Goal: Task Accomplishment & Management: Use online tool/utility

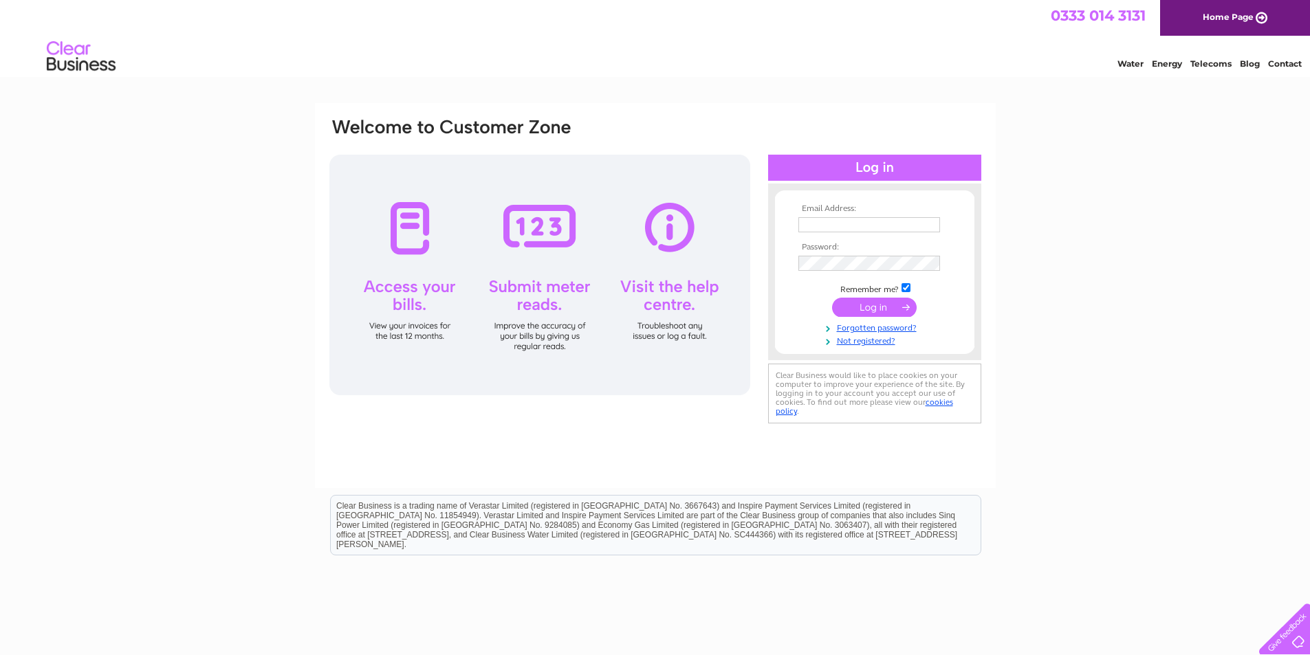
type input "rcferguson@btconnect.com"
click at [853, 305] on input "submit" at bounding box center [874, 307] width 85 height 19
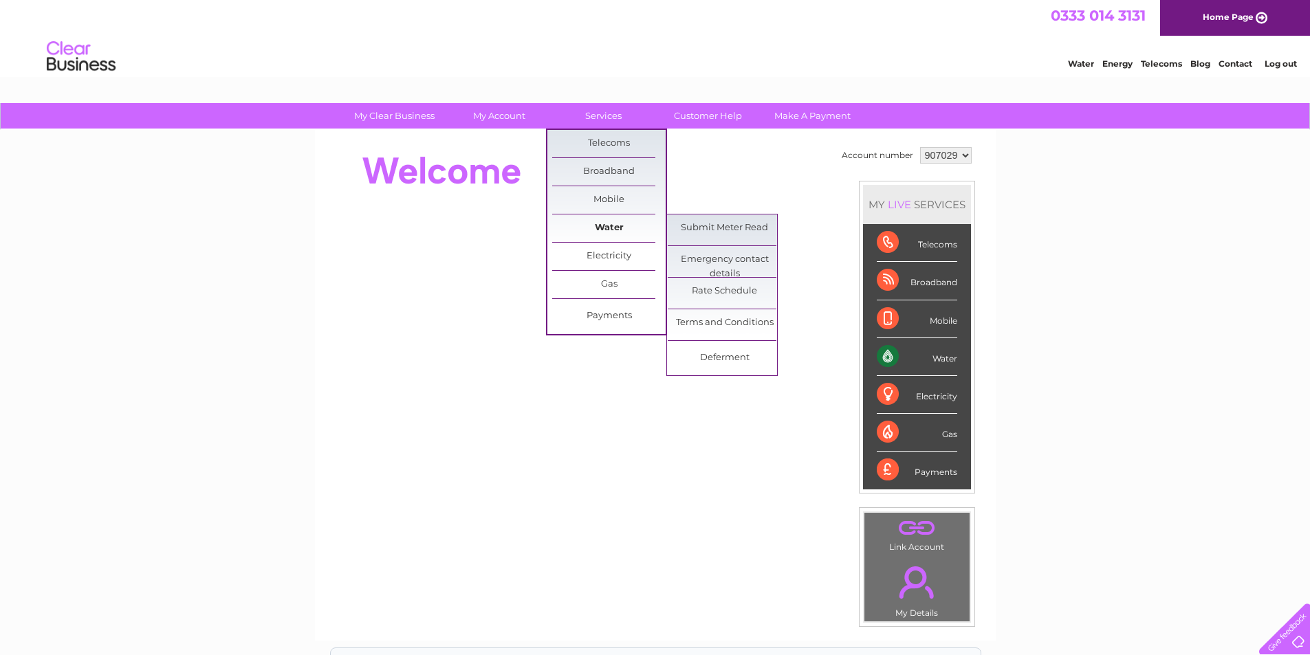
click at [600, 229] on link "Water" at bounding box center [608, 229] width 113 height 28
click at [701, 227] on link "Submit Meter Read" at bounding box center [724, 229] width 113 height 28
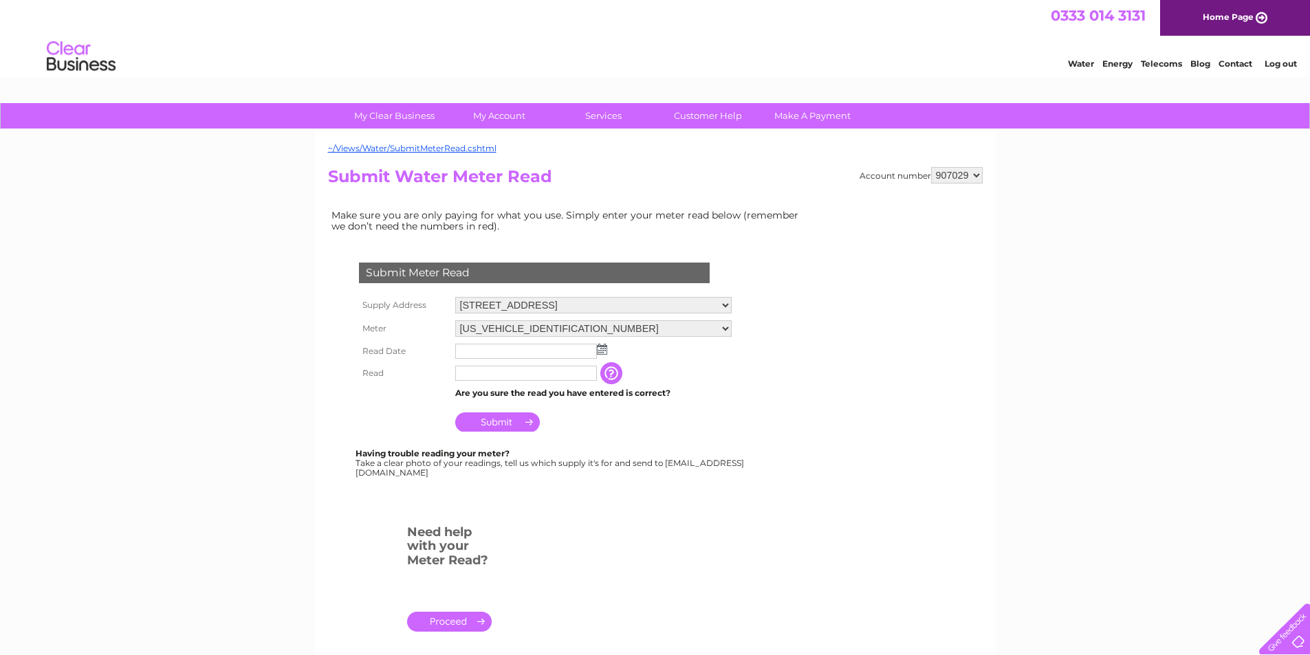
click at [602, 353] on img at bounding box center [602, 349] width 10 height 11
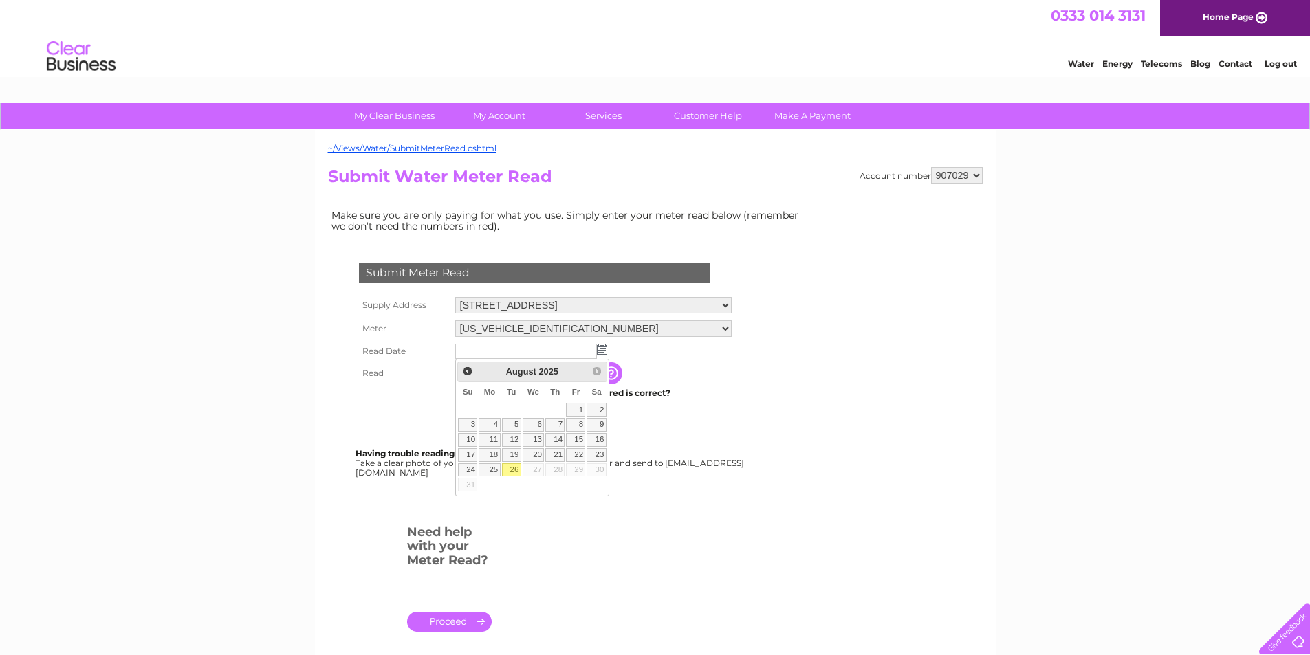
click at [519, 468] on link "26" at bounding box center [511, 471] width 19 height 14
type input "2025/08/26"
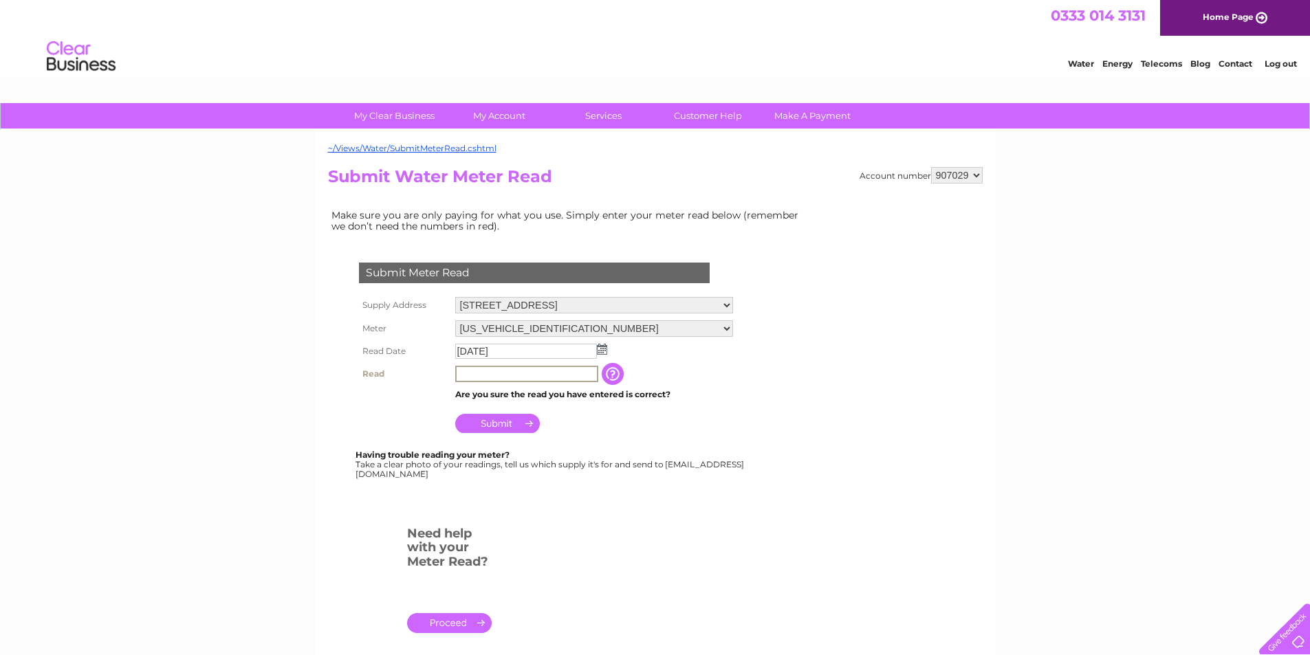
click at [526, 374] on input "text" at bounding box center [526, 374] width 143 height 17
type input "00409"
click at [499, 426] on input "Submit" at bounding box center [497, 422] width 85 height 19
